Goal: Information Seeking & Learning: Learn about a topic

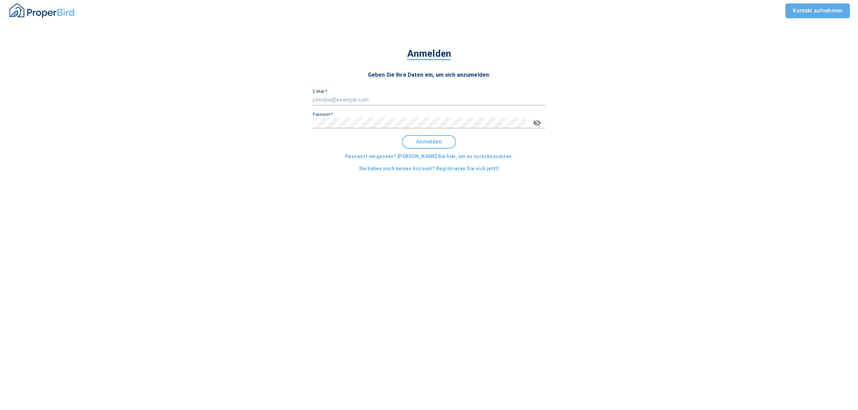
type input "[EMAIL_ADDRESS][DOMAIN_NAME]"
click at [450, 142] on span "Anmelden" at bounding box center [429, 142] width 42 height 6
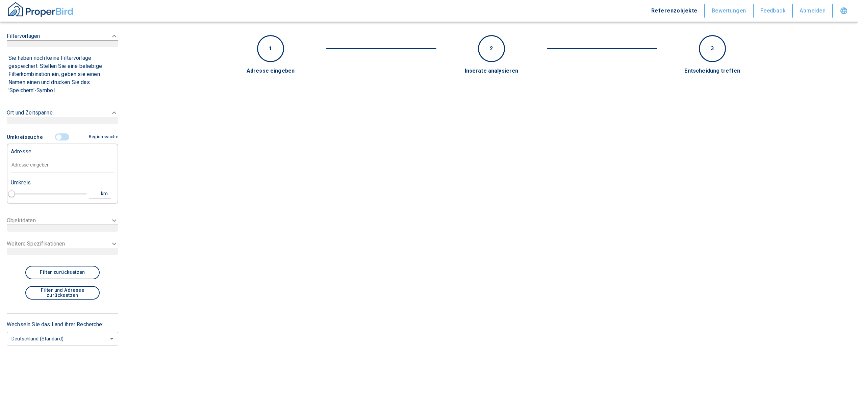
type input "2020"
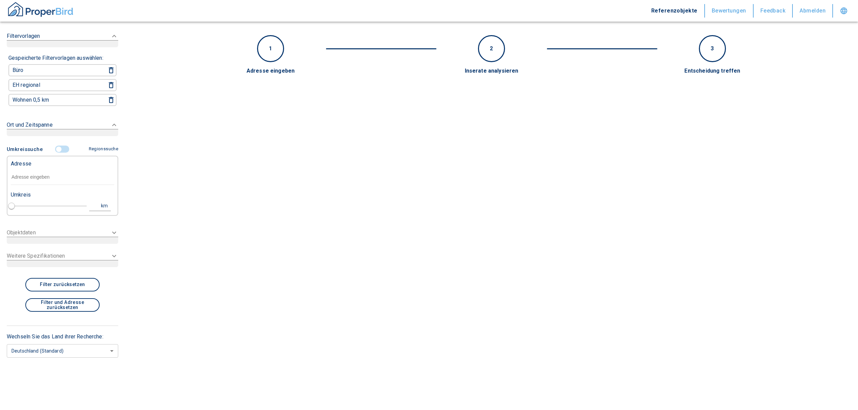
click at [38, 165] on div "Adresse" at bounding box center [62, 163] width 103 height 14
click at [35, 174] on input "text" at bounding box center [62, 178] width 103 height 16
paste input "[GEOGRAPHIC_DATA] | [STREET_ADDRESS]"
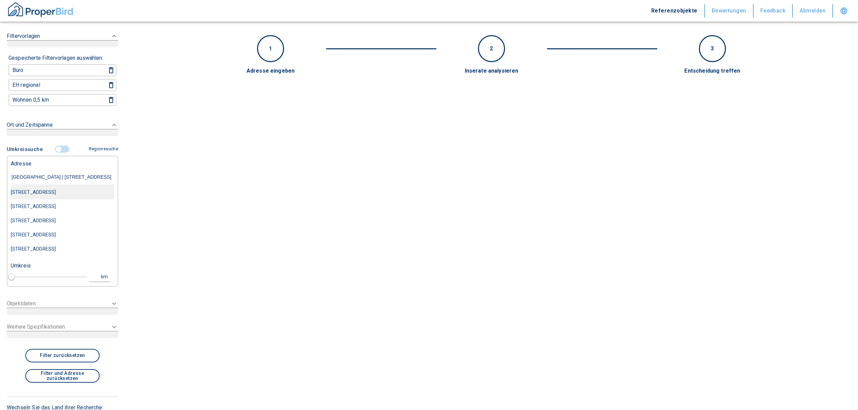
click at [63, 192] on div "[STREET_ADDRESS]" at bounding box center [62, 192] width 103 height 14
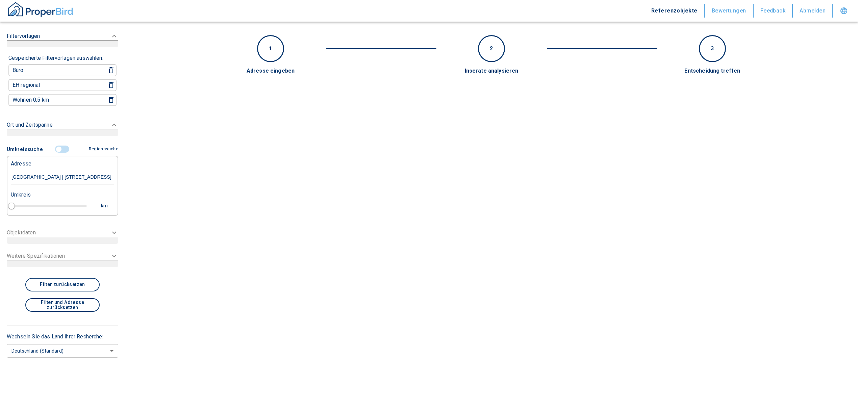
type input "[STREET_ADDRESS]"
type input "1"
type input "2020"
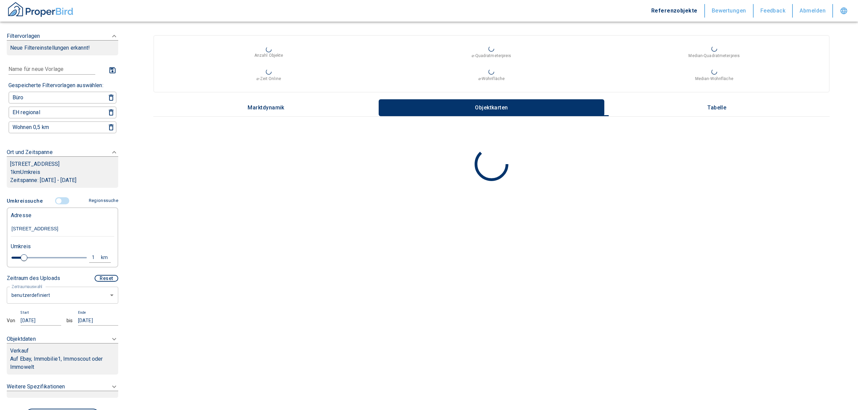
type input "[STREET_ADDRESS]"
click at [55, 296] on body "Referenzobjekte Bewertungen Feedback Abmelden Filtervorlagen Neue Filtereinstel…" at bounding box center [432, 205] width 865 height 410
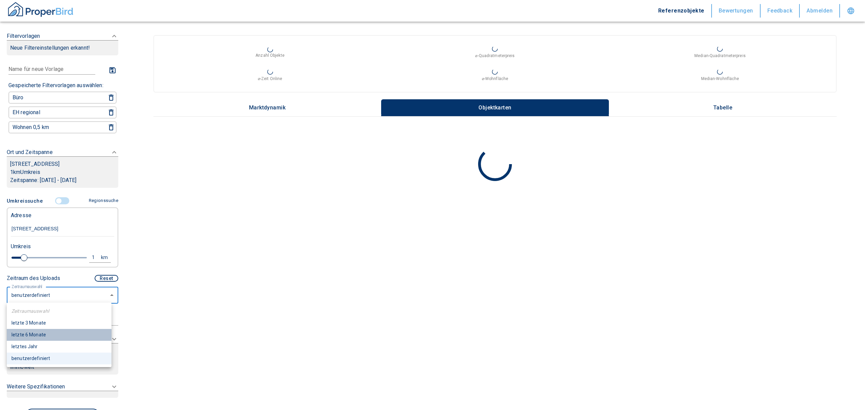
click at [50, 333] on li "letzte 6 Monate" at bounding box center [59, 335] width 105 height 12
type input "2020"
type input "6"
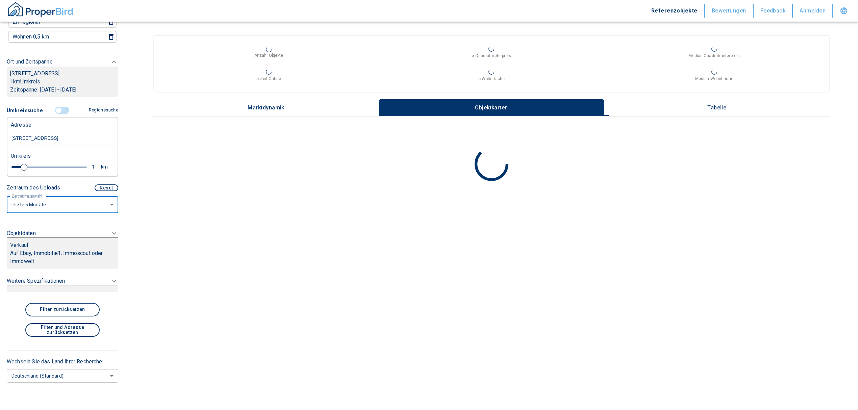
click at [53, 250] on p "Auf Ebay, Immobilie1, Immoscout oder Immowelt" at bounding box center [62, 257] width 105 height 16
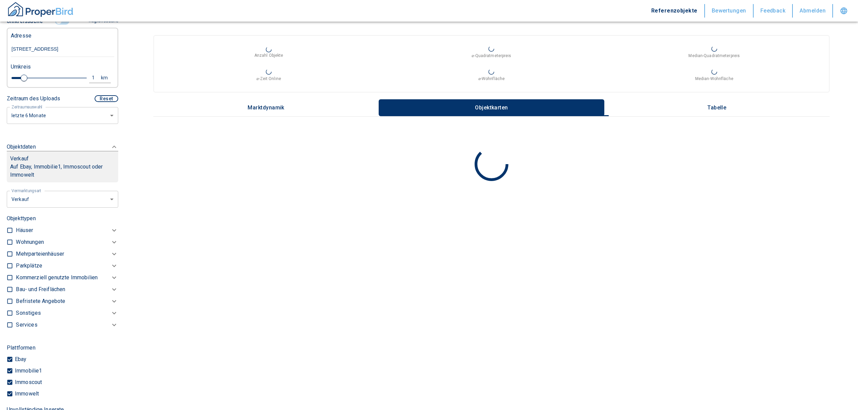
scroll to position [180, 0]
click at [54, 204] on body "Referenzobjekte Bewertungen Feedback Abmelden Filtervorlagen Neue Filtereinstel…" at bounding box center [432, 205] width 865 height 410
click at [38, 239] on li "Vermietung" at bounding box center [60, 239] width 108 height 12
type input "rent"
type input "2020"
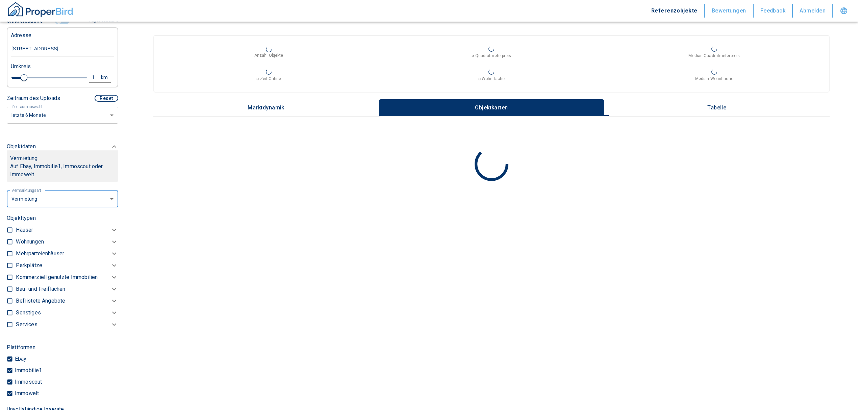
click at [9, 241] on input "checkbox" at bounding box center [9, 241] width 7 height 7
checkbox input "true"
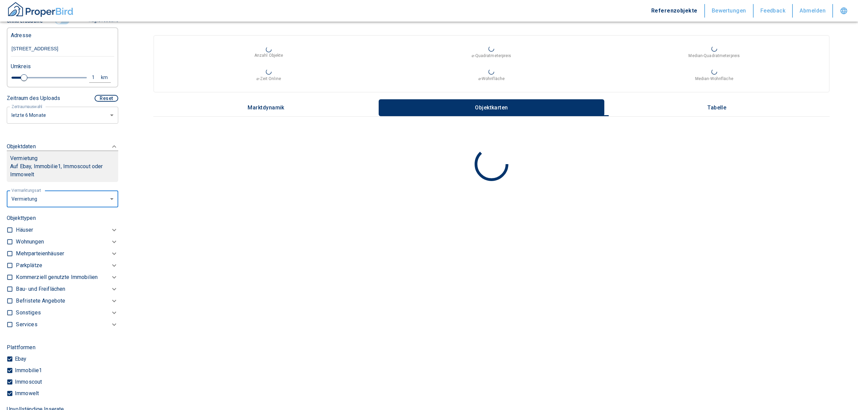
checkbox input "true"
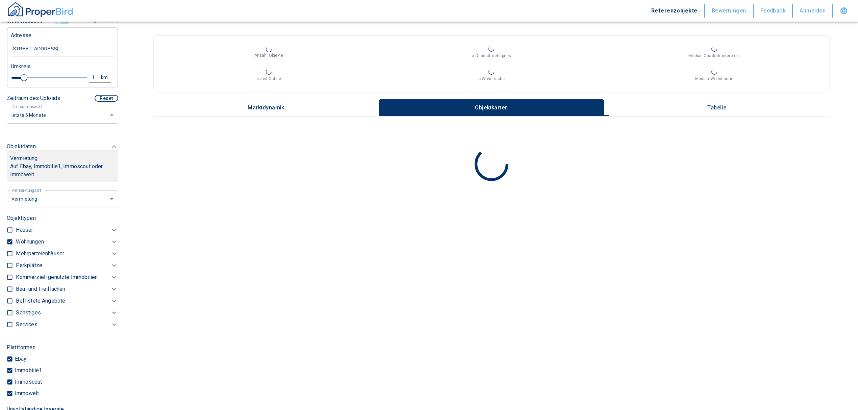
type input "2020"
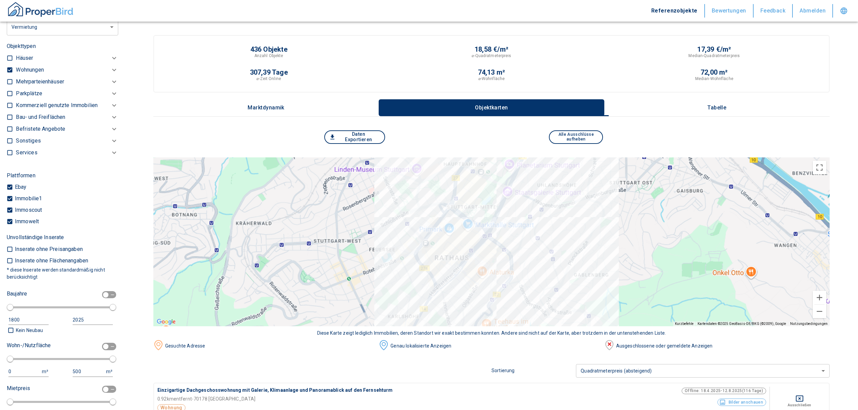
scroll to position [180, 0]
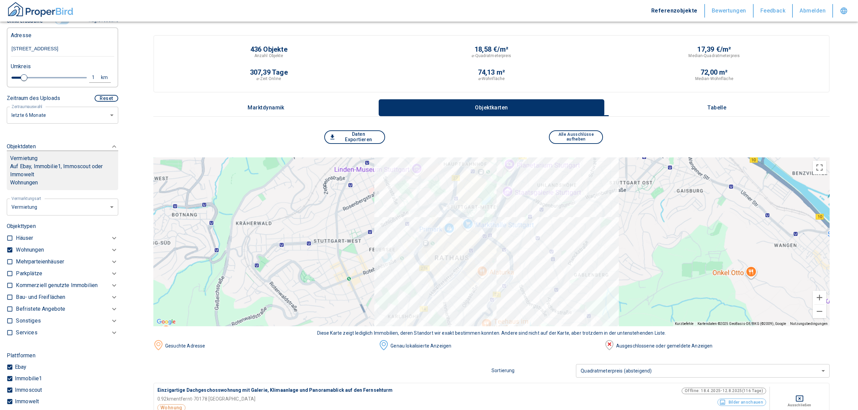
click at [53, 246] on div "Wohnungen" at bounding box center [63, 250] width 94 height 8
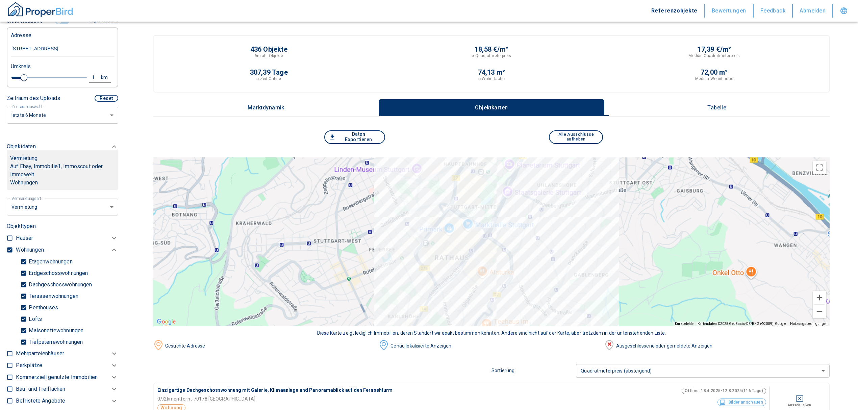
click at [41, 339] on p "Tiefpaterrewohnungen" at bounding box center [55, 341] width 56 height 5
click at [27, 339] on input "Tiefpaterrewohnungen" at bounding box center [23, 342] width 7 height 12
checkbox input "false"
type input "2020"
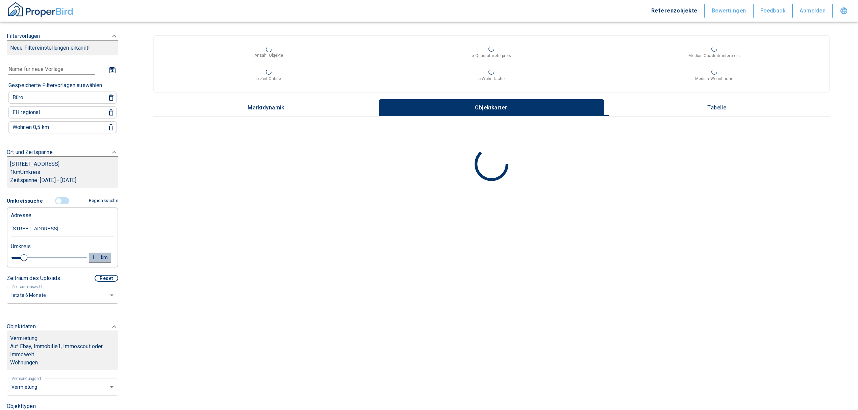
click at [91, 255] on div "1" at bounding box center [97, 257] width 12 height 8
drag, startPoint x: 41, startPoint y: 258, endPoint x: 6, endPoint y: 257, distance: 35.1
click at [6, 257] on div "1 km Neue Suchen" at bounding box center [56, 258] width 103 height 16
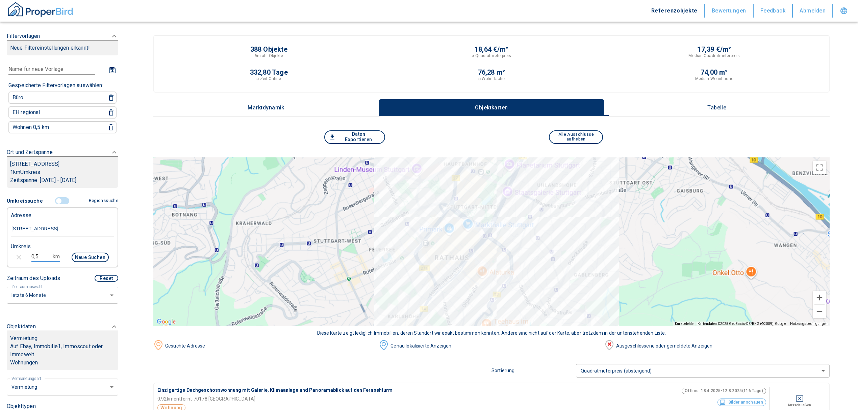
type input "0,5"
click at [95, 253] on button "Neue Suchen" at bounding box center [90, 257] width 37 height 9
type input "2020"
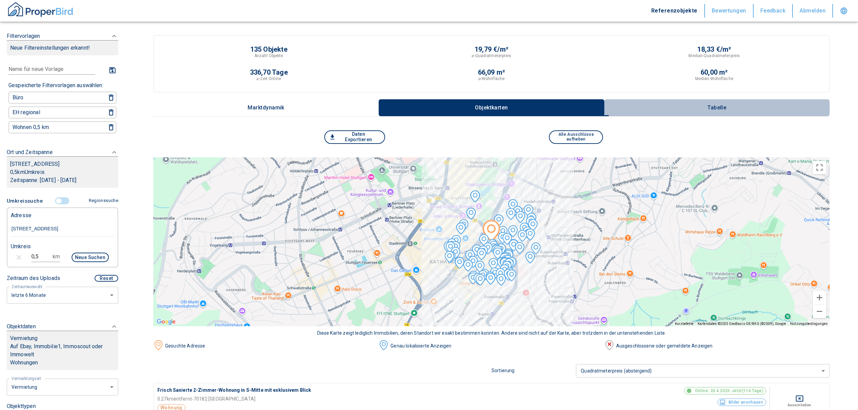
click at [717, 107] on p "Tabelle" at bounding box center [717, 108] width 34 height 6
